Goal: Information Seeking & Learning: Learn about a topic

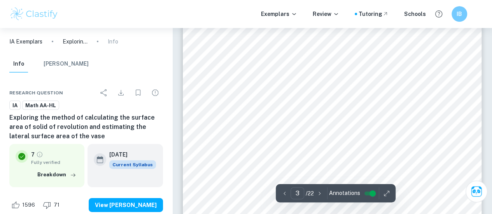
scroll to position [1089, 0]
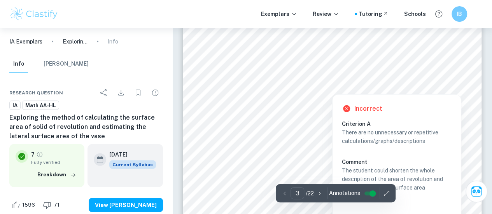
click at [268, 57] on div at bounding box center [332, 56] width 226 height 22
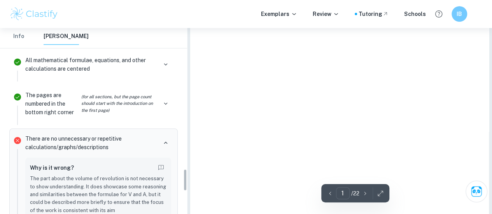
type input "3"
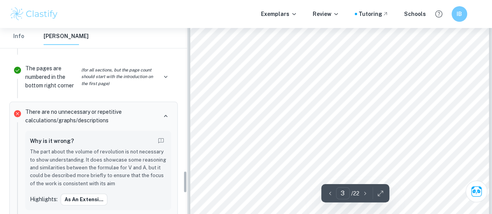
scroll to position [1229, 0]
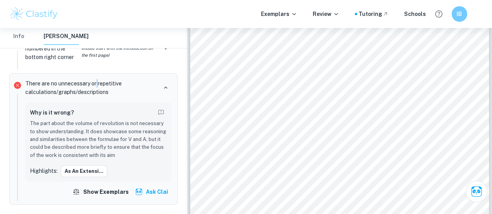
click at [103, 80] on p "There are no unnecessary or repetitive calculations/graphs/descriptions" at bounding box center [91, 87] width 132 height 17
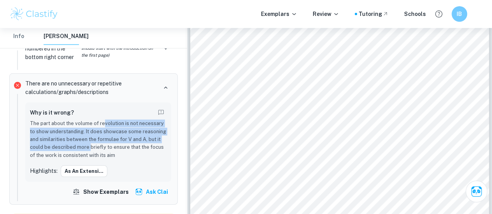
drag, startPoint x: 103, startPoint y: 114, endPoint x: 90, endPoint y: 145, distance: 33.4
click at [90, 145] on p "The part about the volume of revolution is not necessary to show understanding.…" at bounding box center [98, 140] width 136 height 40
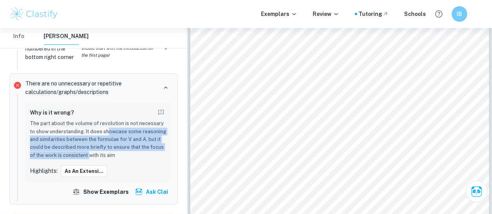
drag, startPoint x: 88, startPoint y: 147, endPoint x: 109, endPoint y: 128, distance: 28.4
click at [109, 128] on p "The part about the volume of revolution is not necessary to show understanding.…" at bounding box center [98, 140] width 136 height 40
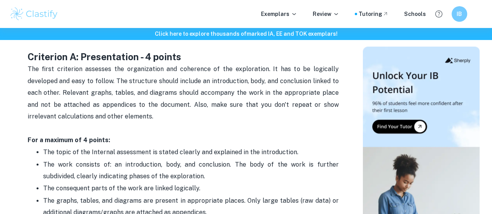
scroll to position [350, 0]
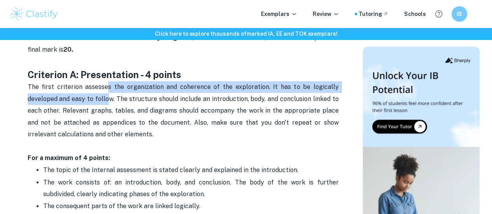
drag, startPoint x: 108, startPoint y: 94, endPoint x: 118, endPoint y: 106, distance: 15.5
click at [113, 104] on span "The first criterion assesses the organization and coherence of the exploration.…" at bounding box center [184, 110] width 313 height 55
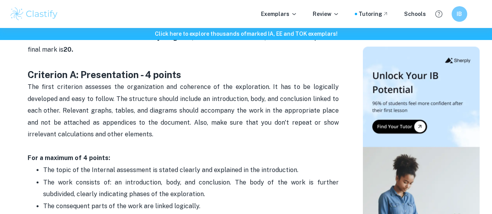
click at [120, 101] on span "The first criterion assesses the organization and coherence of the exploration.…" at bounding box center [184, 110] width 313 height 55
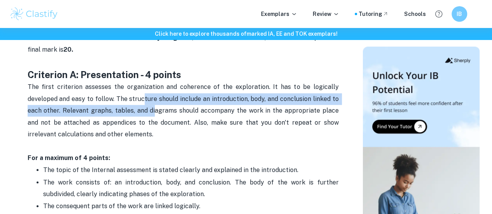
drag, startPoint x: 146, startPoint y: 110, endPoint x: 157, endPoint y: 134, distance: 26.1
click at [156, 133] on p "The first criterion assesses the organization and coherence of the exploration.…" at bounding box center [183, 116] width 311 height 71
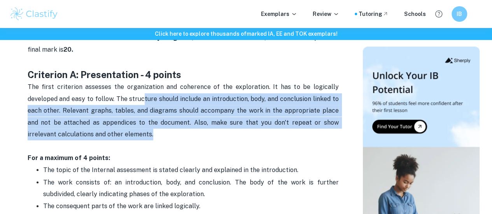
drag, startPoint x: 152, startPoint y: 133, endPoint x: 148, endPoint y: 132, distance: 4.0
click at [152, 133] on p "The first criterion assesses the organization and coherence of the exploration.…" at bounding box center [183, 116] width 311 height 71
click at [177, 131] on p "The first criterion assesses the organization and coherence of the exploration.…" at bounding box center [183, 116] width 311 height 71
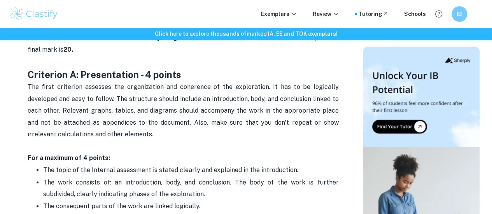
click at [186, 149] on p "The first criterion assesses the organization and coherence of the exploration.…" at bounding box center [183, 116] width 311 height 71
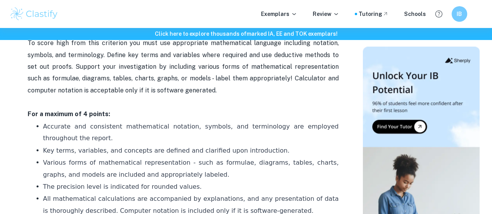
scroll to position [622, 0]
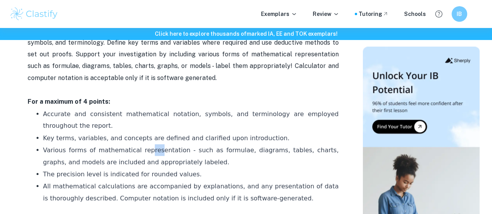
drag, startPoint x: 141, startPoint y: 154, endPoint x: 178, endPoint y: 154, distance: 37.3
click at [170, 155] on span "Various forms of mathematical representation - such as formulae, diagrams, tabl…" at bounding box center [191, 155] width 297 height 19
click at [178, 154] on span "Various forms of mathematical representation - such as formulae, diagrams, tabl…" at bounding box center [191, 155] width 297 height 19
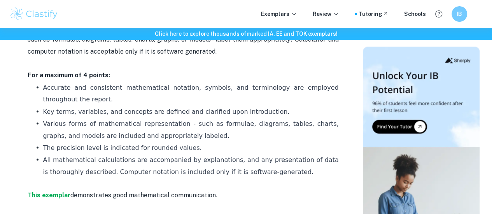
scroll to position [661, 0]
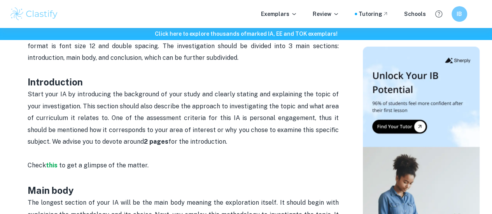
click at [220, 87] on h3 "Introduction" at bounding box center [183, 82] width 311 height 13
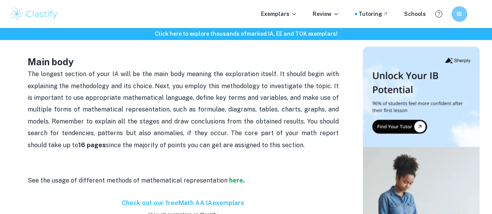
scroll to position [505, 0]
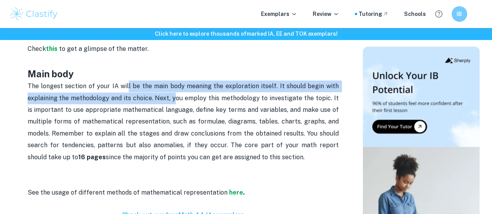
drag, startPoint x: 128, startPoint y: 89, endPoint x: 174, endPoint y: 99, distance: 46.7
click at [173, 99] on span "The longest section of your IA will be the main body meaning the exploration it…" at bounding box center [184, 121] width 313 height 78
click at [174, 99] on span "The longest section of your IA will be the main body meaning the exploration it…" at bounding box center [184, 121] width 313 height 78
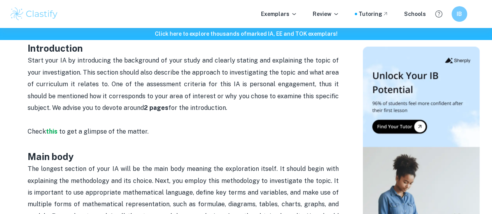
scroll to position [389, 0]
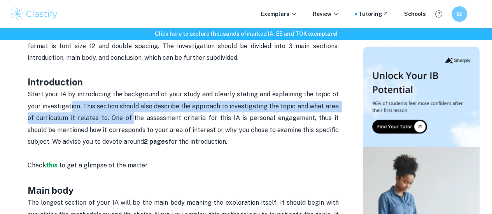
drag, startPoint x: 73, startPoint y: 107, endPoint x: 130, endPoint y: 117, distance: 57.9
click at [130, 117] on p "Start your IA by introducing the background of your study and clearly stating a…" at bounding box center [183, 130] width 311 height 83
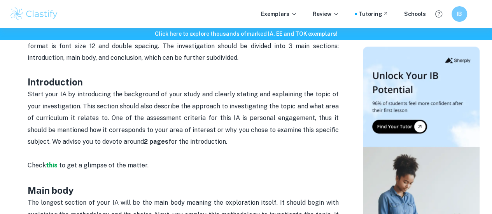
click at [154, 118] on p "Start your IA by introducing the background of your study and clearly stating a…" at bounding box center [183, 130] width 311 height 83
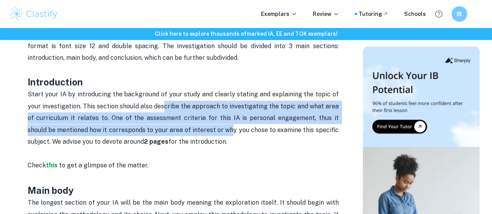
drag, startPoint x: 164, startPoint y: 107, endPoint x: 227, endPoint y: 129, distance: 66.3
click at [227, 129] on p "Start your IA by introducing the background of your study and clearly stating a…" at bounding box center [183, 130] width 311 height 83
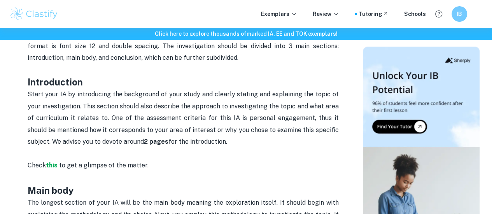
click at [155, 106] on p "Start your IA by introducing the background of your study and clearly stating a…" at bounding box center [183, 130] width 311 height 83
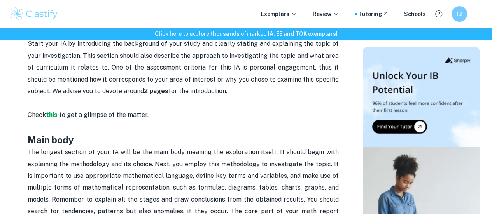
scroll to position [428, 0]
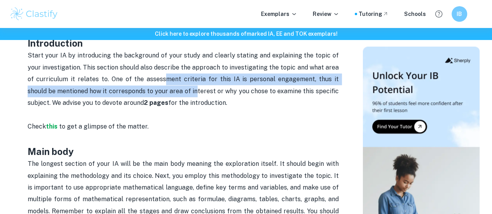
drag, startPoint x: 158, startPoint y: 79, endPoint x: 190, endPoint y: 98, distance: 37.3
click at [190, 98] on p "Start your IA by introducing the background of your study and clearly stating a…" at bounding box center [183, 91] width 311 height 83
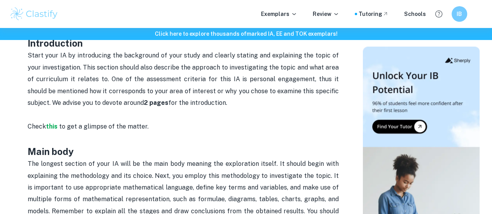
click at [194, 99] on p "Start your IA by introducing the background of your study and clearly stating a…" at bounding box center [183, 91] width 311 height 83
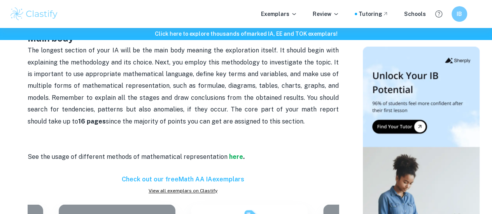
scroll to position [544, 0]
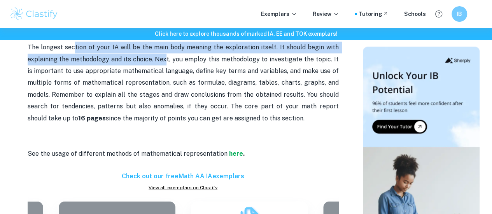
drag, startPoint x: 81, startPoint y: 50, endPoint x: 164, endPoint y: 66, distance: 84.4
click at [164, 66] on span "The longest section of your IA will be the main body meaning the exploration it…" at bounding box center [184, 83] width 313 height 78
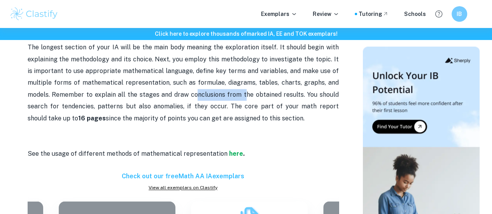
drag, startPoint x: 201, startPoint y: 95, endPoint x: 256, endPoint y: 96, distance: 54.4
click at [254, 96] on span "The longest section of your IA will be the main body meaning the exploration it…" at bounding box center [184, 83] width 313 height 78
click at [263, 93] on p "The longest section of your IA will be the main body meaning the exploration it…" at bounding box center [183, 95] width 311 height 107
click at [287, 97] on span "The longest section of your IA will be the main body meaning the exploration it…" at bounding box center [184, 83] width 313 height 78
click at [287, 99] on span "The longest section of your IA will be the main body meaning the exploration it…" at bounding box center [184, 83] width 313 height 78
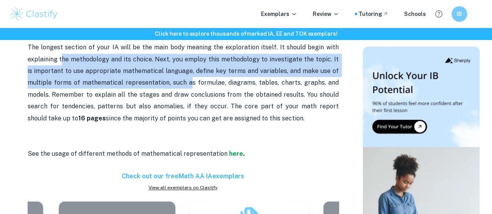
drag, startPoint x: 62, startPoint y: 63, endPoint x: 184, endPoint y: 87, distance: 124.2
click at [187, 86] on span "The longest section of your IA will be the main body meaning the exploration it…" at bounding box center [184, 83] width 313 height 78
click at [184, 87] on span "The longest section of your IA will be the main body meaning the exploration it…" at bounding box center [184, 83] width 313 height 78
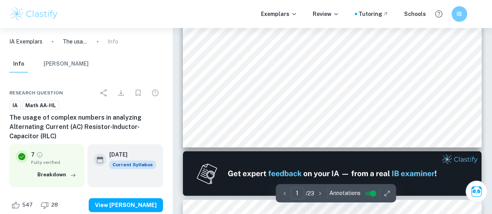
scroll to position [311, 0]
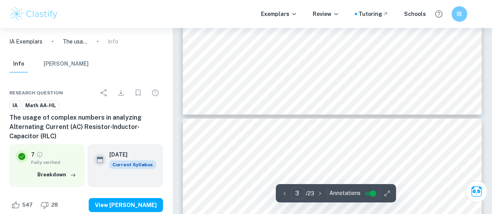
type input "4"
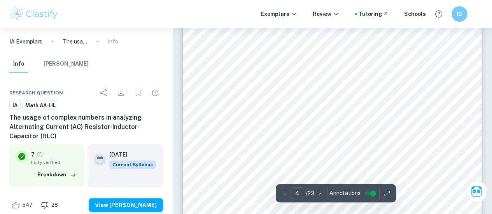
scroll to position [1516, 0]
